Goal: Transaction & Acquisition: Purchase product/service

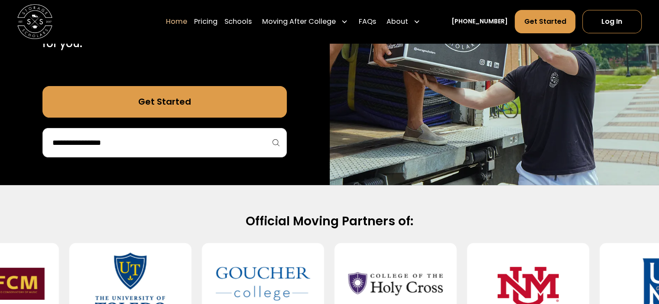
scroll to position [216, 0]
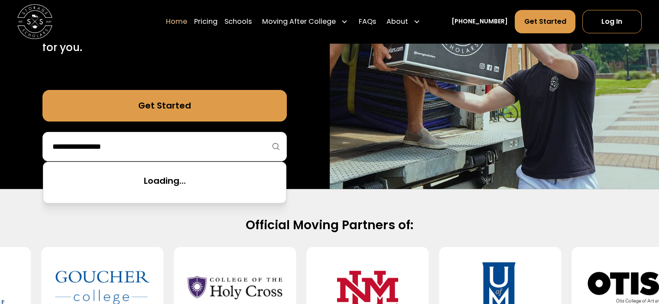
click at [166, 141] on input "search" at bounding box center [165, 146] width 226 height 15
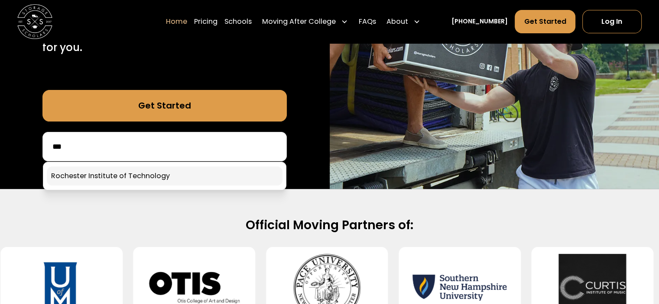
type input "***"
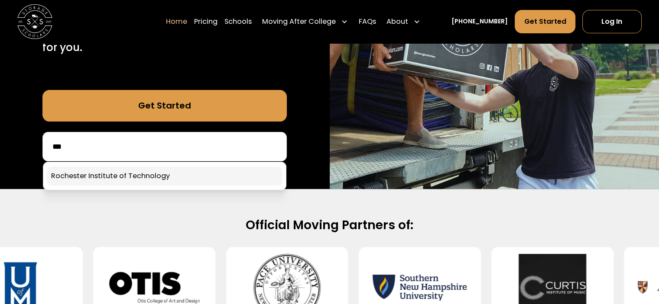
click at [130, 168] on link at bounding box center [165, 176] width 236 height 19
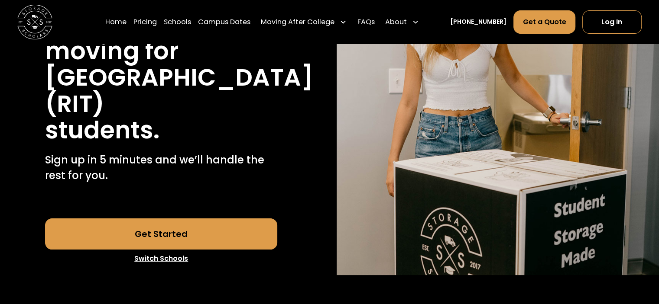
scroll to position [216, 0]
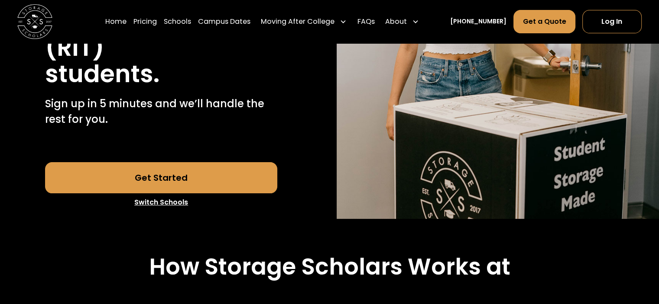
click at [201, 194] on link "Get Started" at bounding box center [161, 177] width 232 height 31
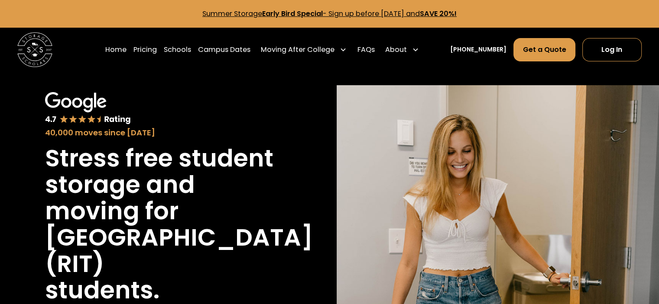
click at [171, 49] on div "Home Pricing Schools Campus Dates Moving After College Commercial Moving Post G…" at bounding box center [263, 50] width 317 height 24
click at [157, 52] on link "Pricing" at bounding box center [144, 50] width 23 height 24
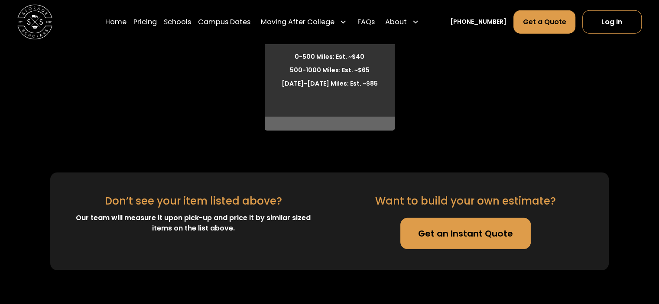
scroll to position [2648, 0]
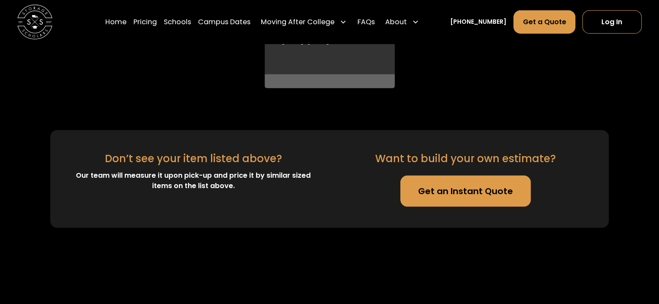
click at [475, 207] on link "Get an Instant Quote" at bounding box center [465, 191] width 131 height 31
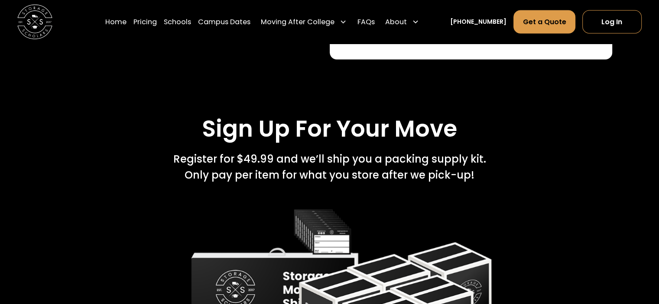
scroll to position [1652, 0]
